Goal: Information Seeking & Learning: Learn about a topic

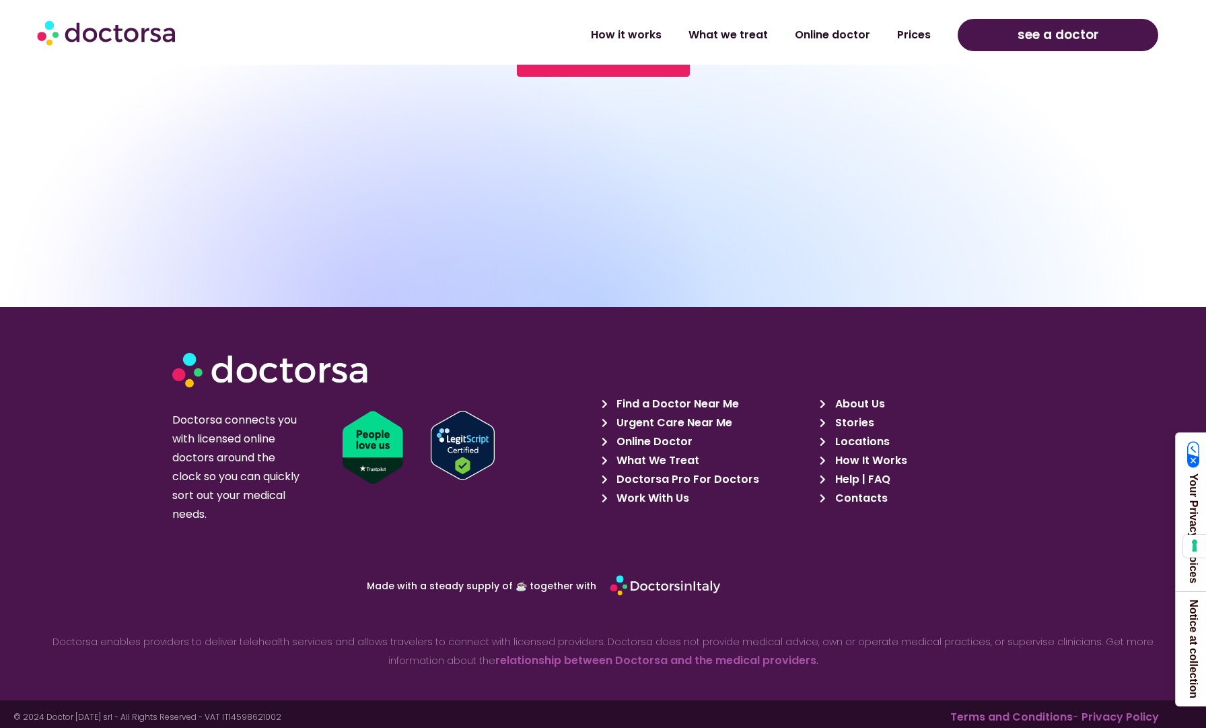
scroll to position [4768, 0]
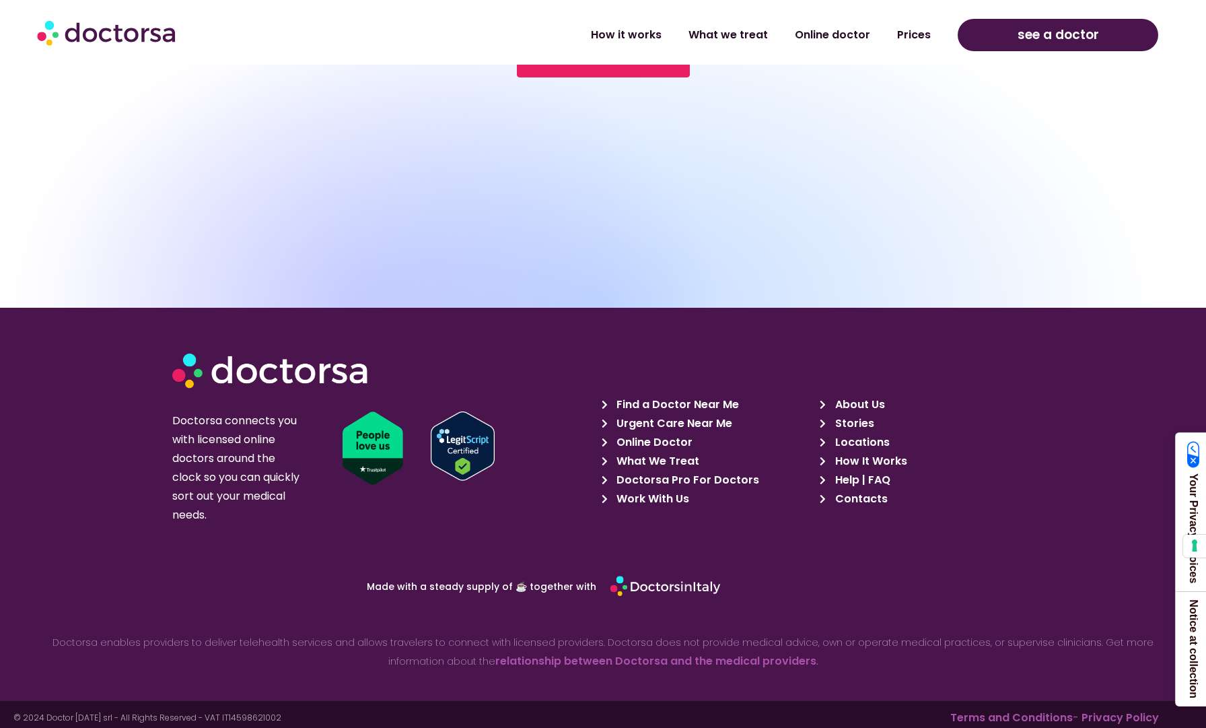
click at [868, 398] on span "About Us" at bounding box center [858, 404] width 53 height 19
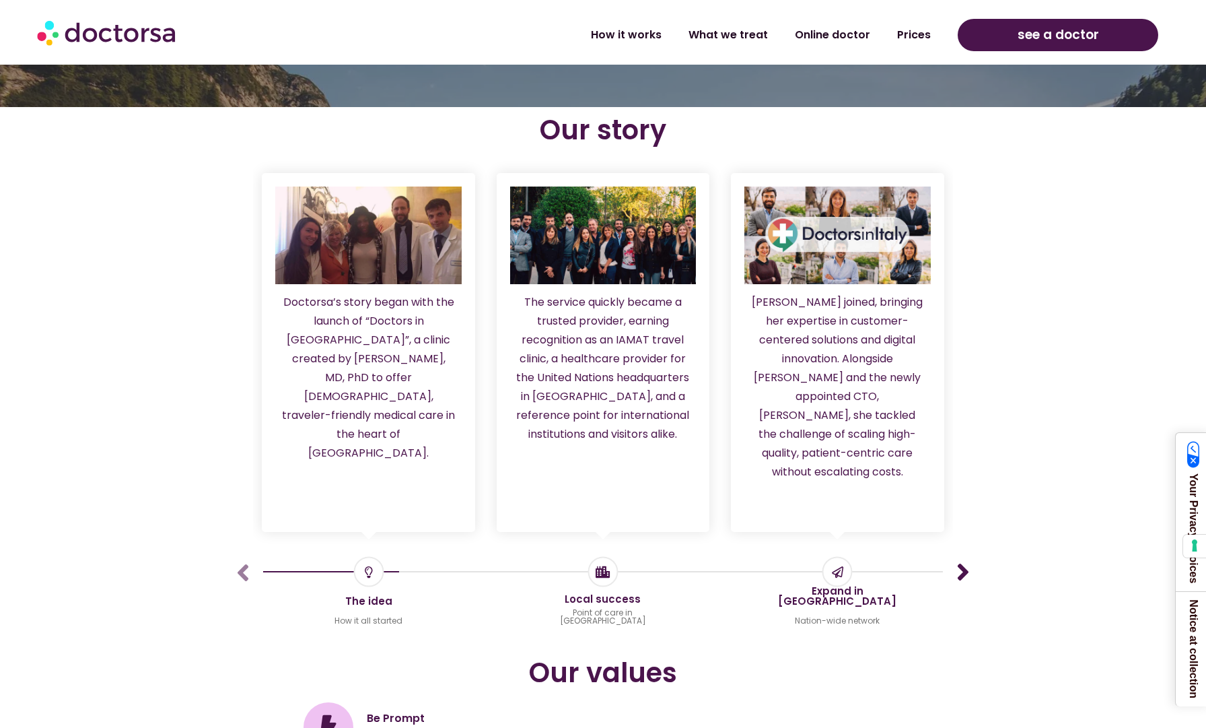
scroll to position [1301, 0]
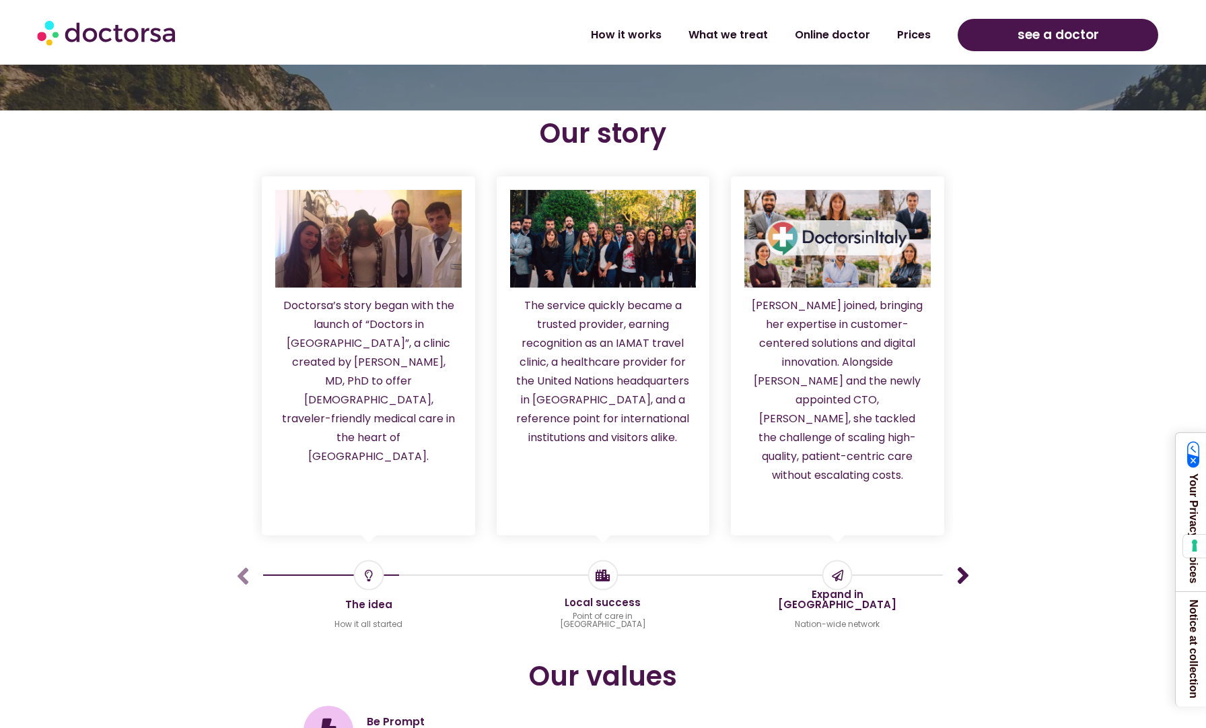
click at [366, 561] on icon "1 / 7" at bounding box center [369, 574] width 8 height 27
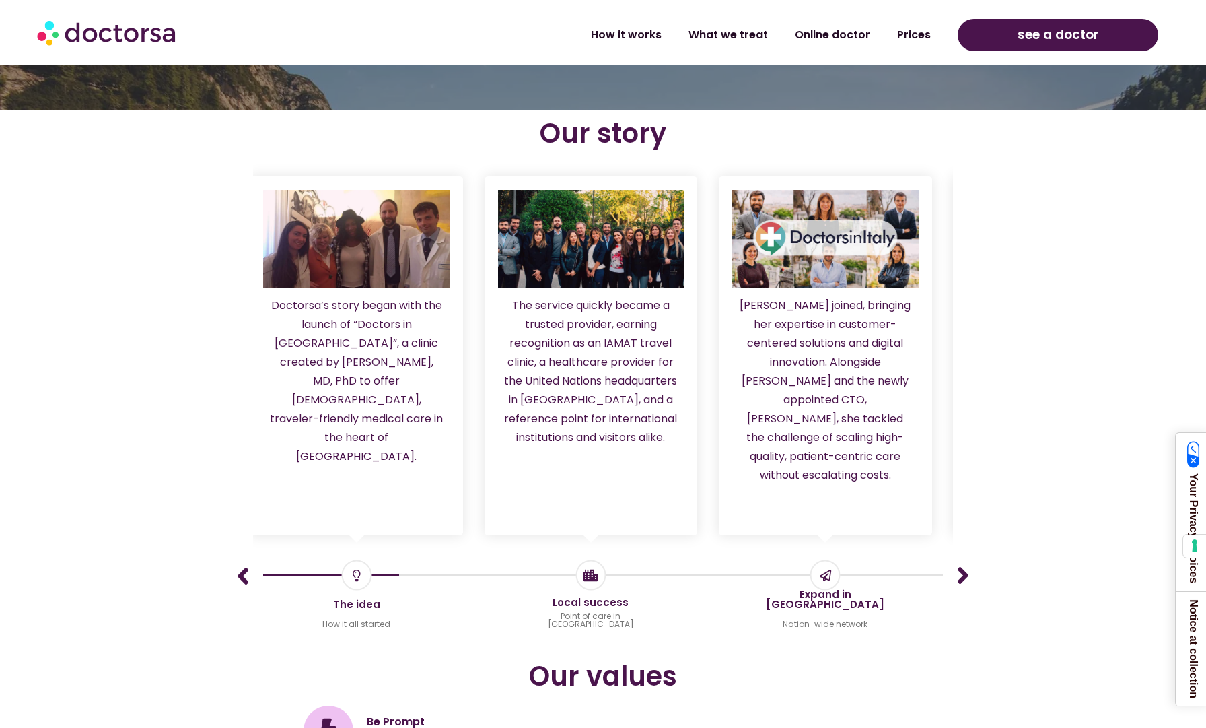
click at [608, 366] on p "The service quickly became a trusted provider, earning recognition as an IAMAT …" at bounding box center [592, 371] width 176 height 151
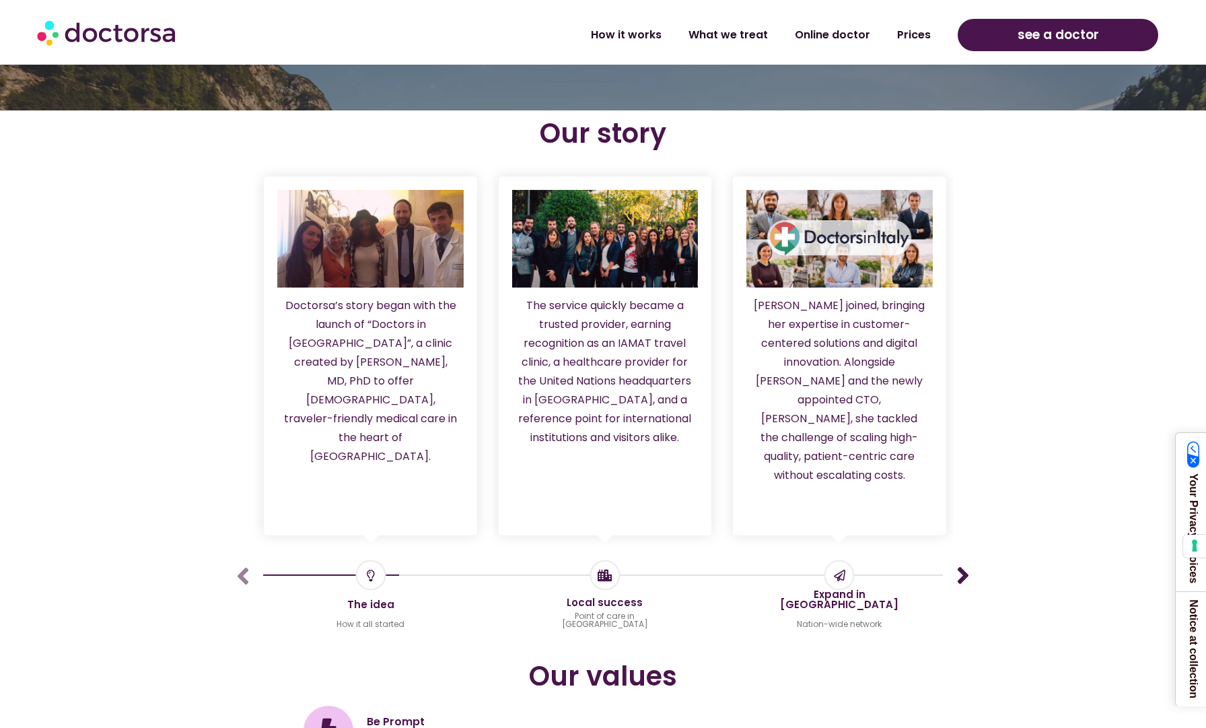
click at [621, 368] on p "The service quickly became a trusted provider, earning recognition as an IAMAT …" at bounding box center [605, 371] width 176 height 151
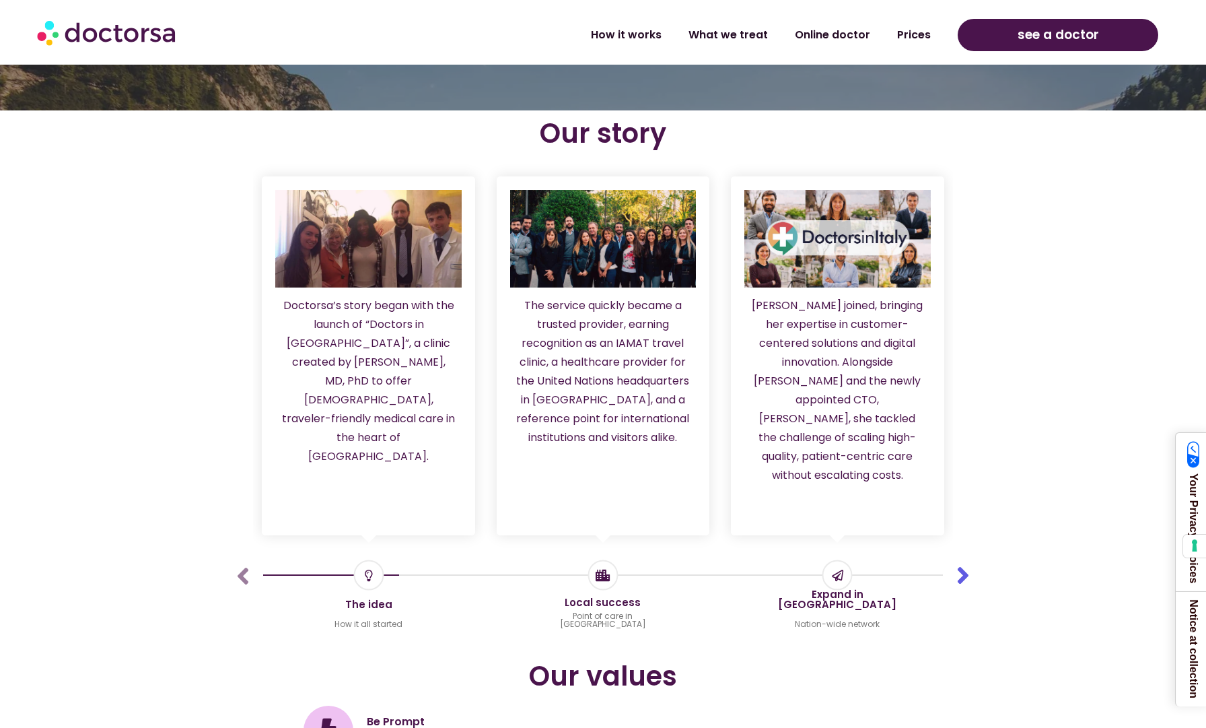
click at [961, 562] on icon "Next slide" at bounding box center [963, 575] width 27 height 27
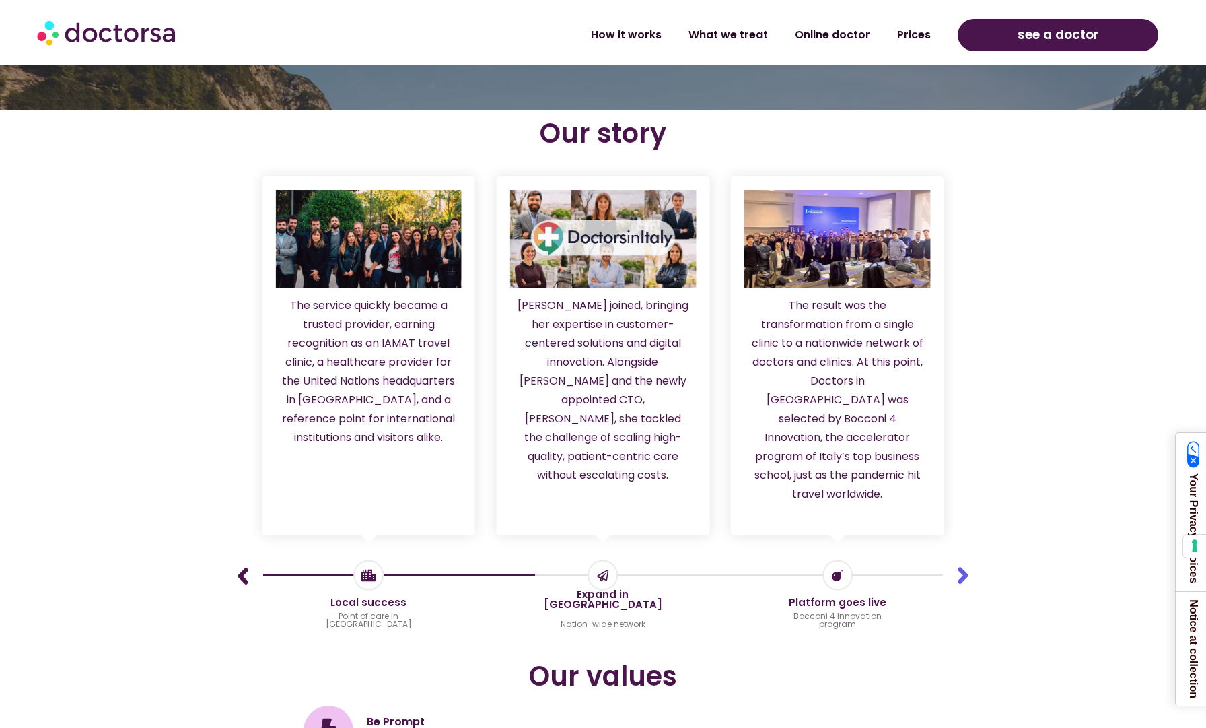
click at [961, 562] on icon "Next slide" at bounding box center [963, 575] width 27 height 27
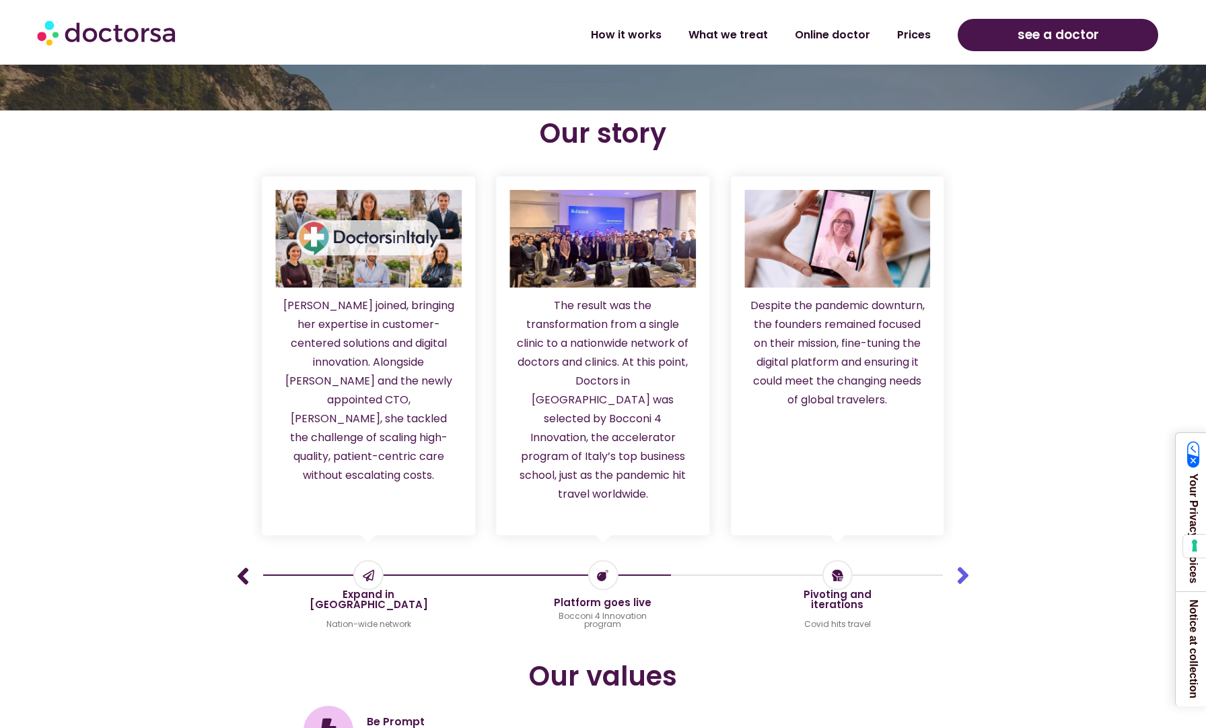
click at [961, 562] on icon "Next slide" at bounding box center [963, 575] width 27 height 27
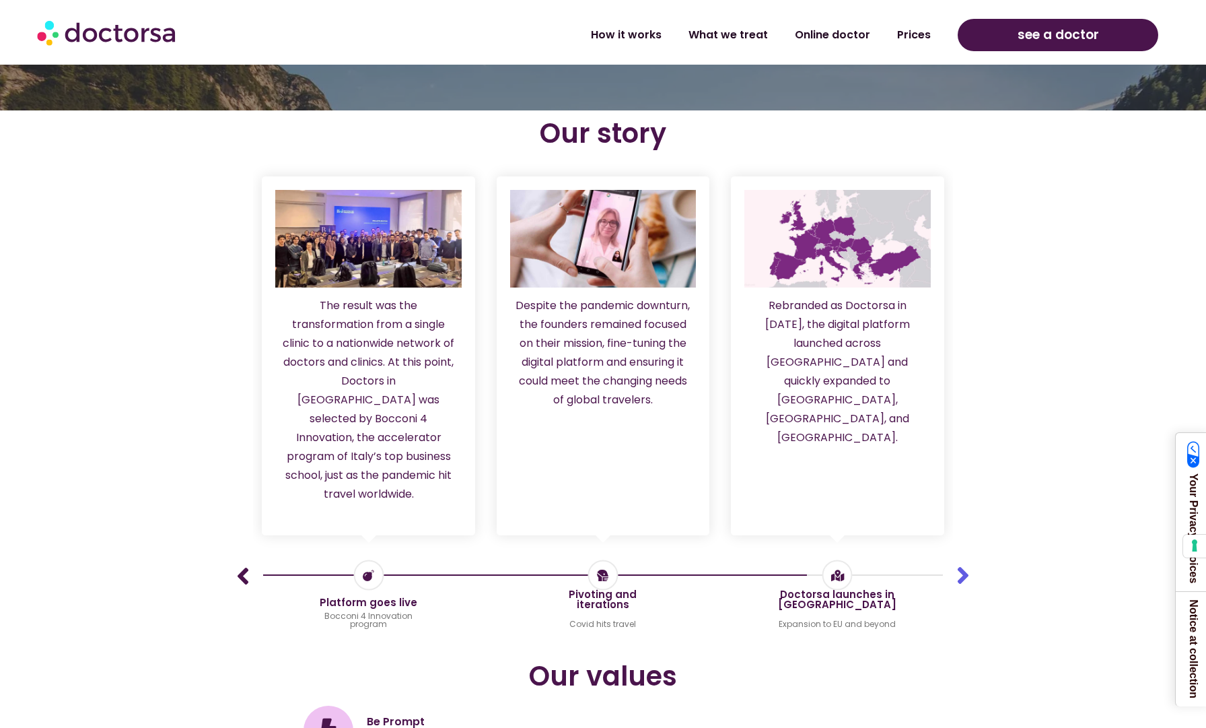
click at [961, 562] on icon "Next slide" at bounding box center [963, 575] width 27 height 27
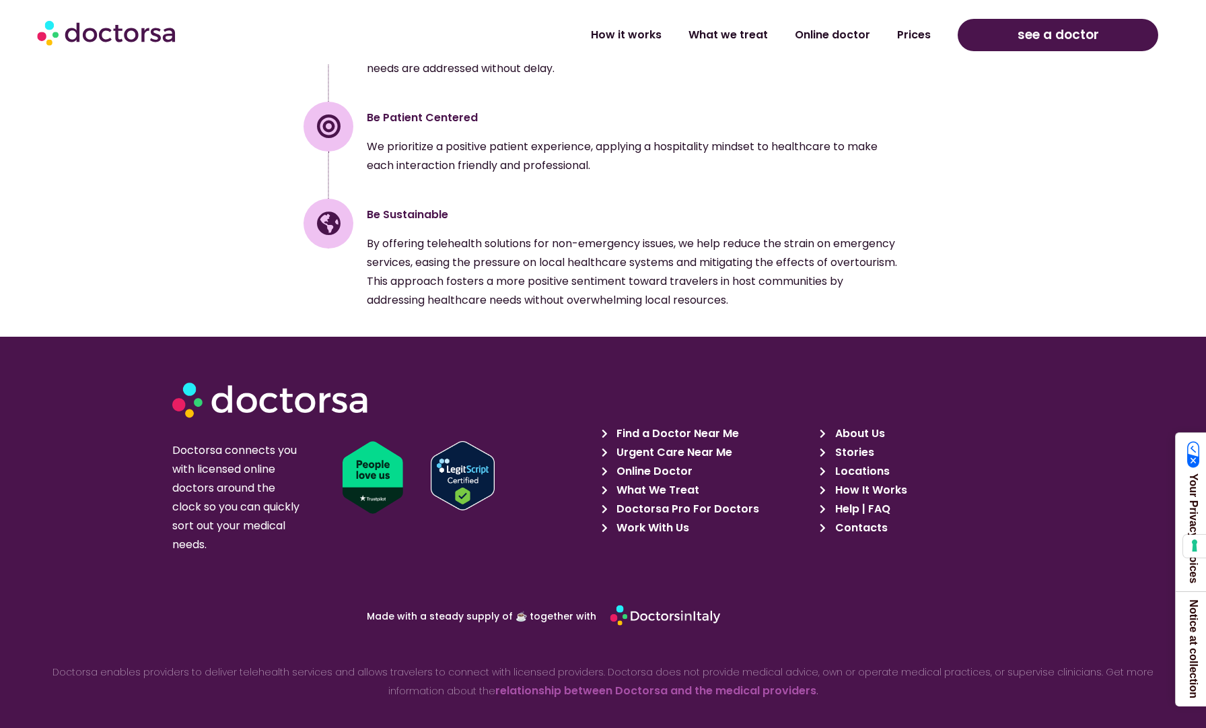
scroll to position [2003, 0]
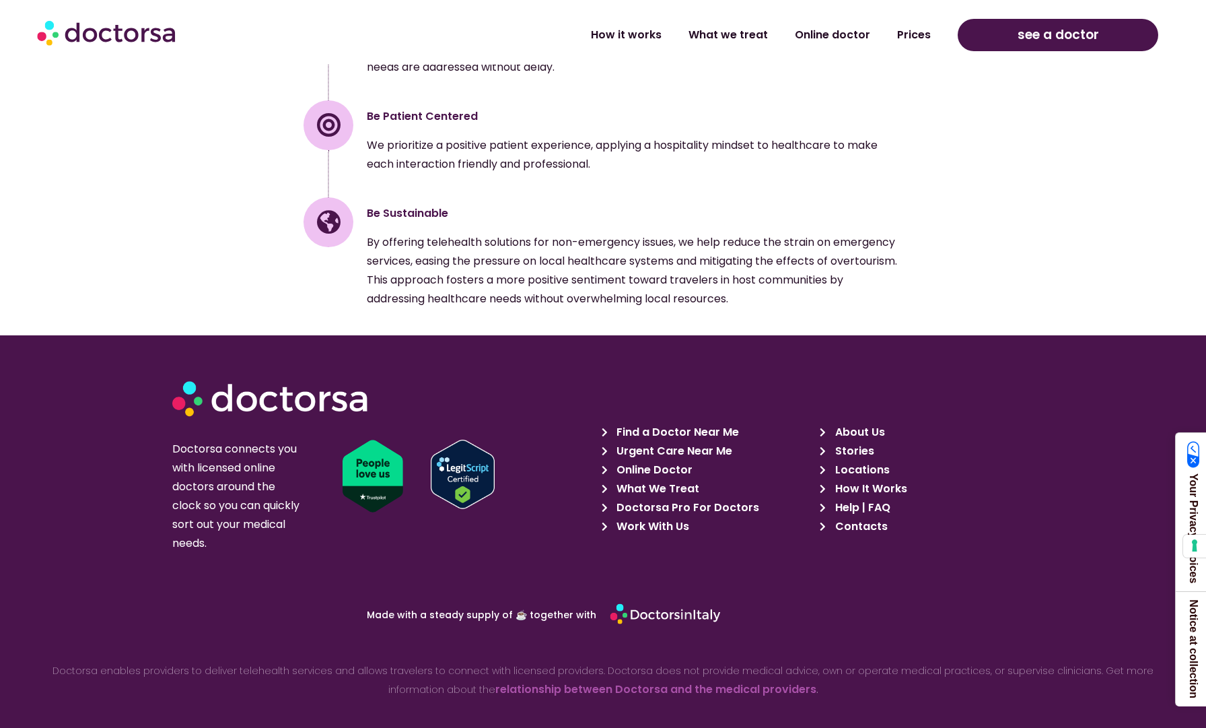
click at [701, 442] on span "Urgent Care Near Me" at bounding box center [672, 451] width 119 height 19
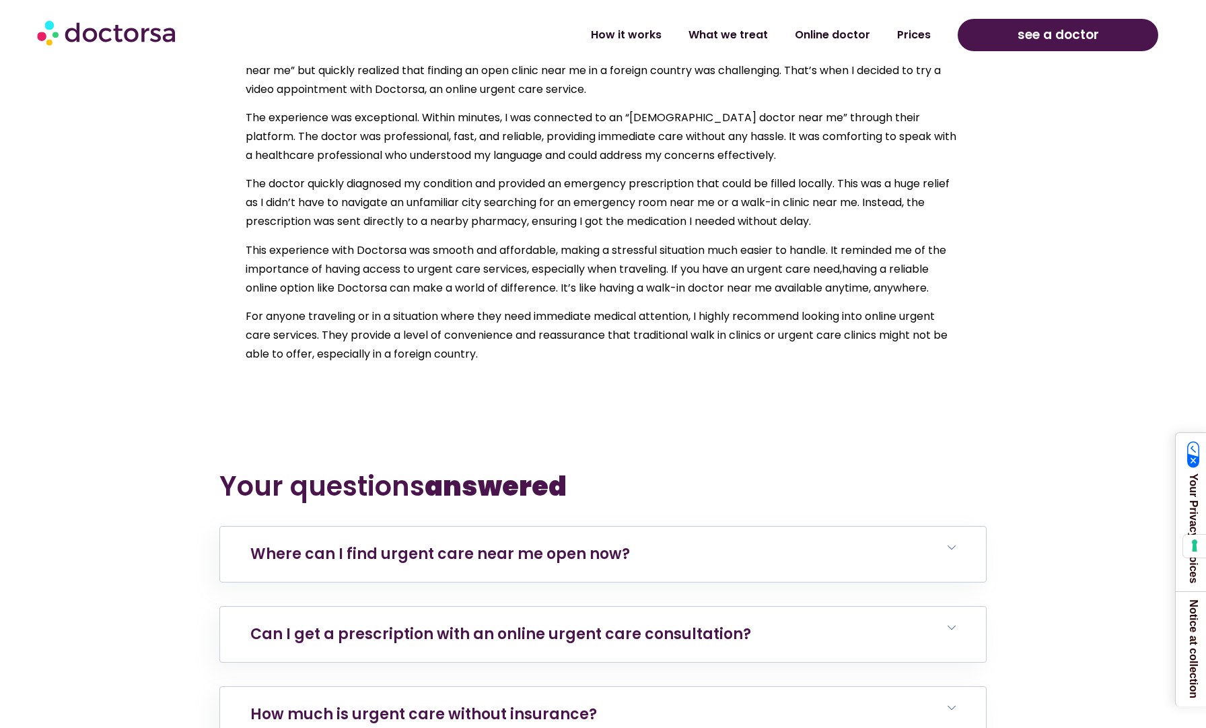
scroll to position [6479, 0]
click at [454, 542] on link "Where can I find urgent care near me open now?" at bounding box center [440, 552] width 380 height 21
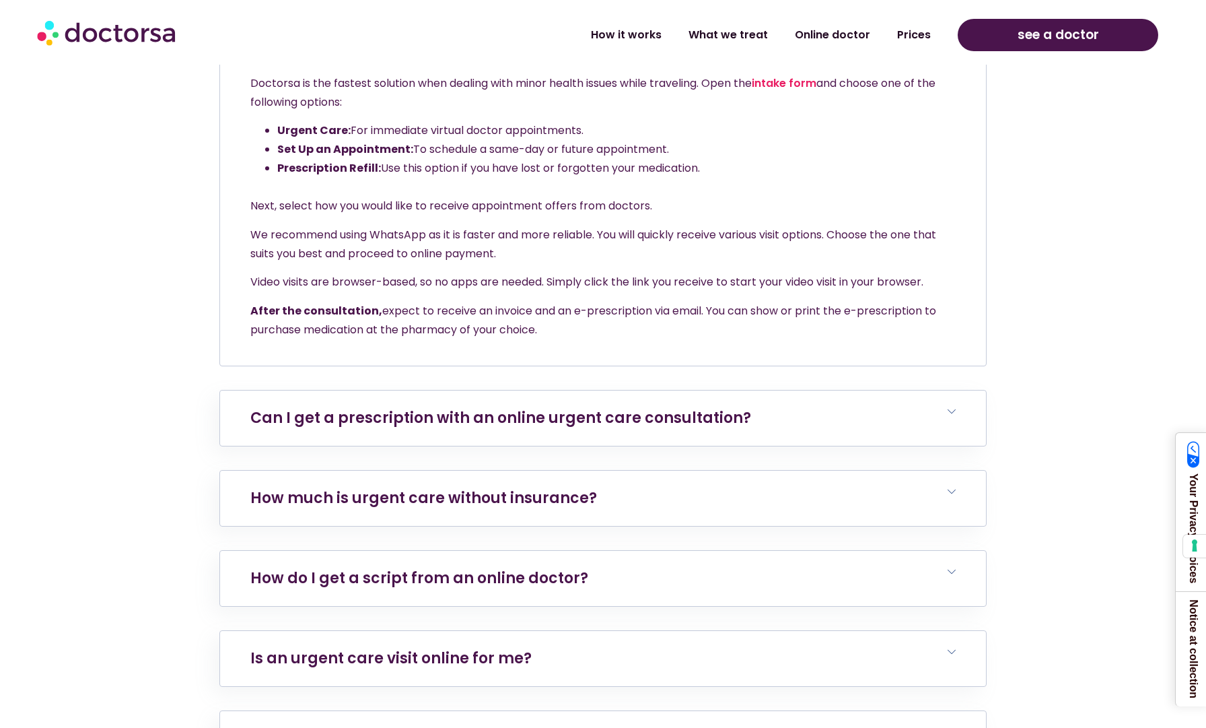
scroll to position [6990, 0]
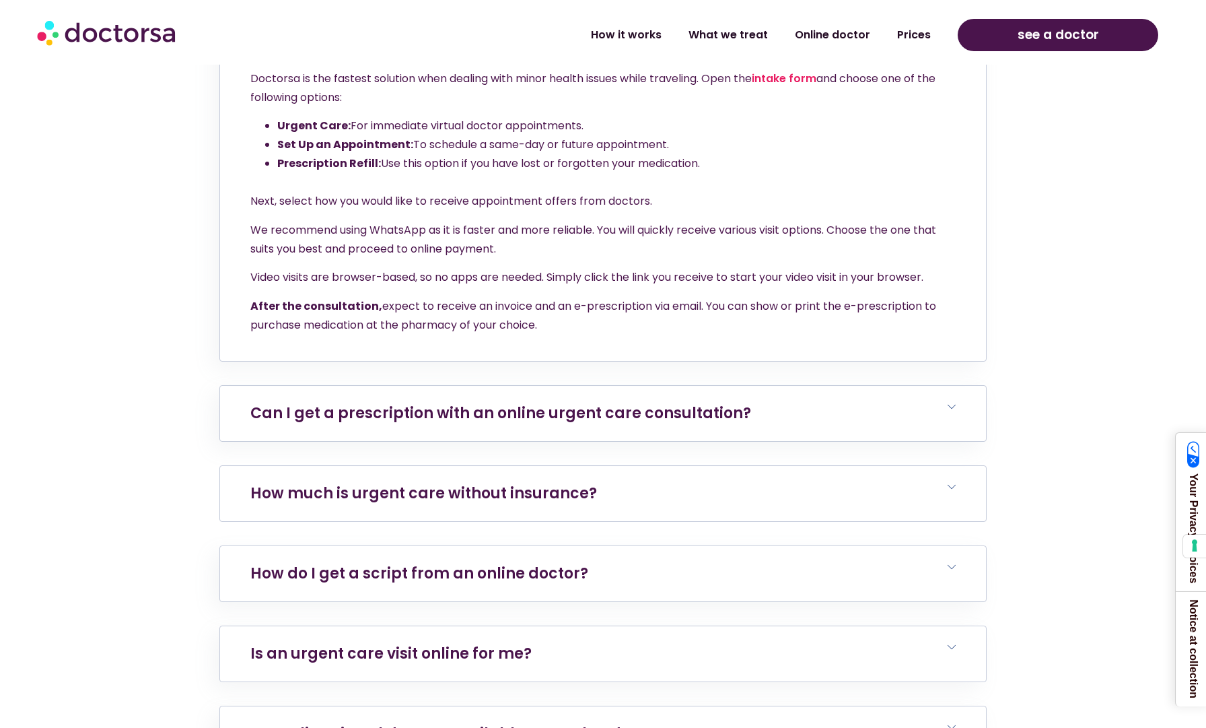
click at [513, 483] on link "How much is urgent care without insurance?" at bounding box center [423, 493] width 347 height 21
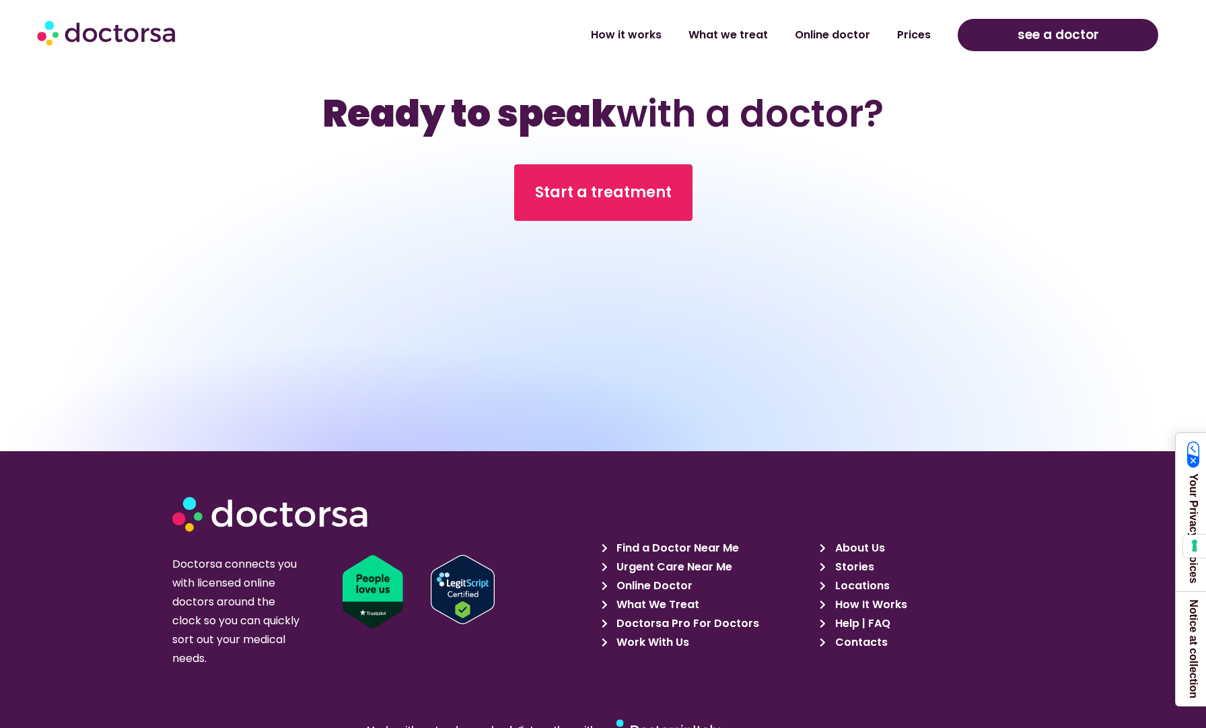
scroll to position [8648, 0]
